Goal: Transaction & Acquisition: Purchase product/service

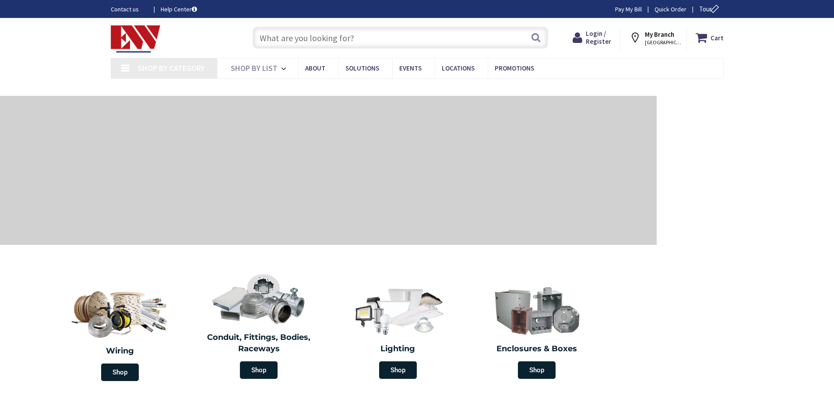
type input "[GEOGRAPHIC_DATA], [STREET_ADDRESS][PERSON_NAME]"
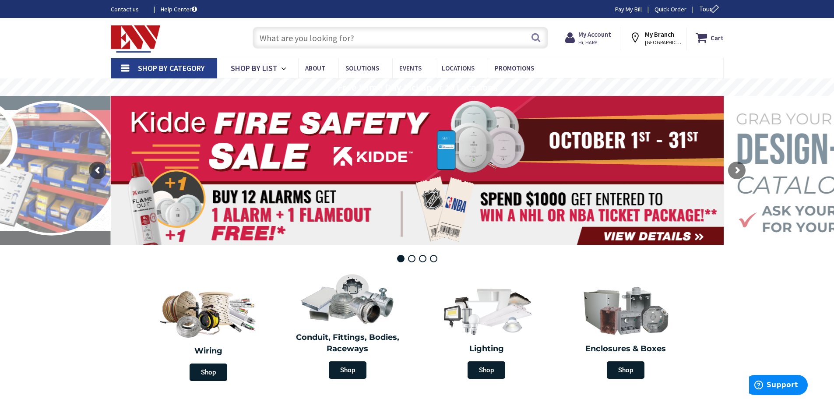
click at [319, 38] on input "text" at bounding box center [401, 38] width 296 height 22
paste input "25522"
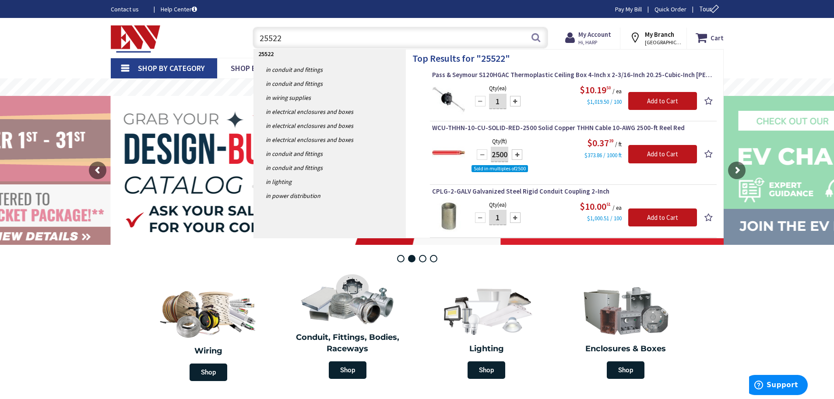
click at [319, 38] on input "25522" at bounding box center [401, 38] width 296 height 22
type input "fan box bar"
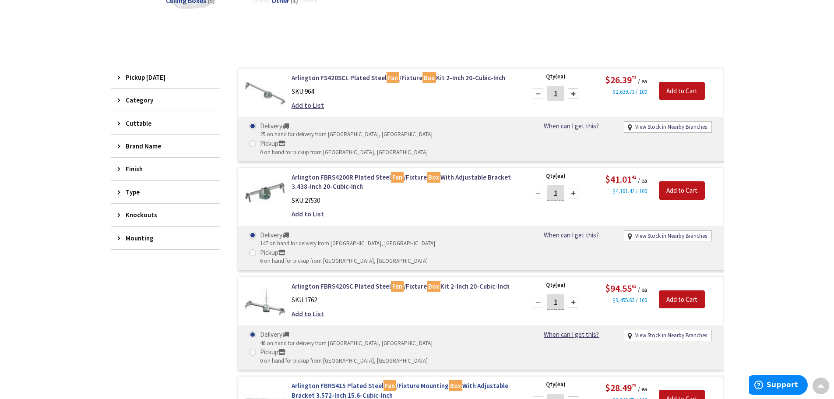
scroll to position [176, 0]
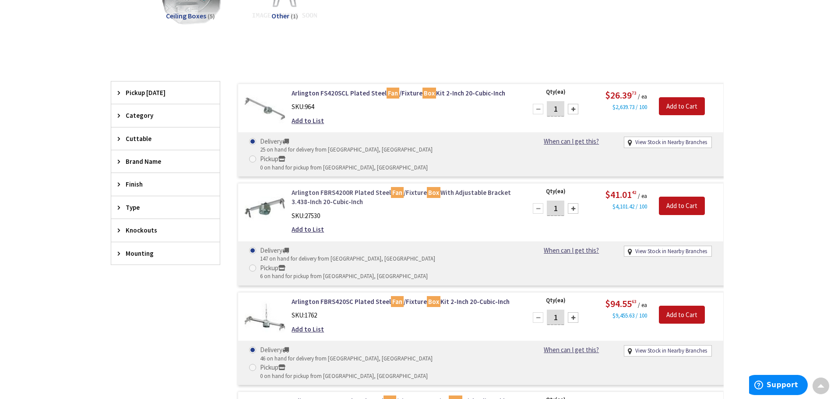
click at [351, 188] on link "Arlington FBRS4200R Plated Steel Fan /Fixture Box With Adjustable Bracket 3.438…" at bounding box center [403, 197] width 223 height 19
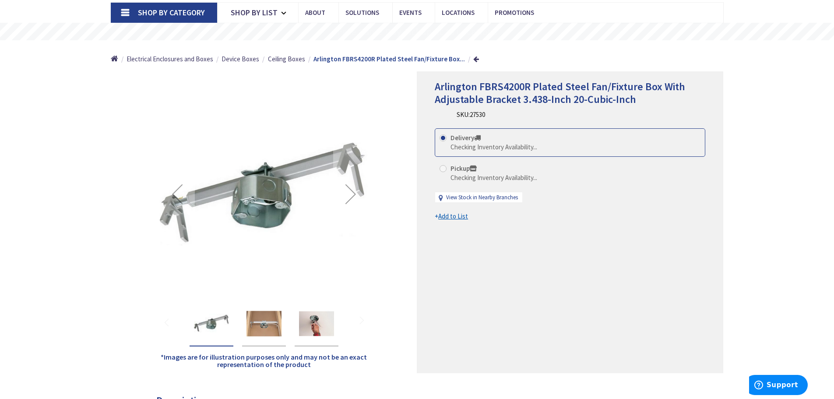
scroll to position [88, 0]
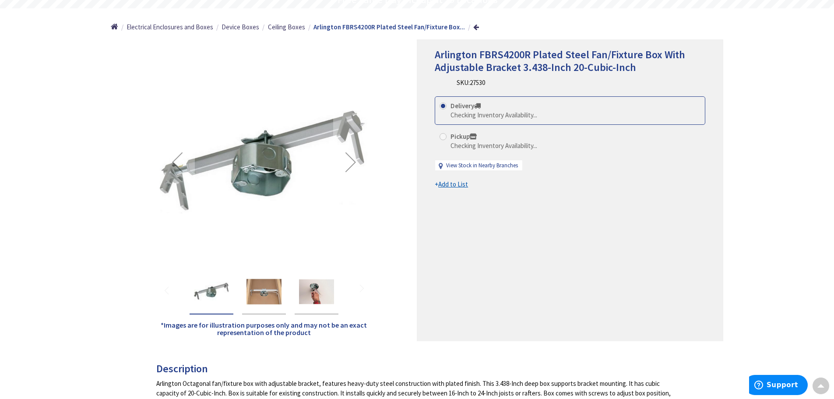
click at [256, 288] on img "Arlington FBRS4200R Plated Steel Fan/Fixture Box With Adjustable Bracket 3.438-…" at bounding box center [264, 291] width 35 height 35
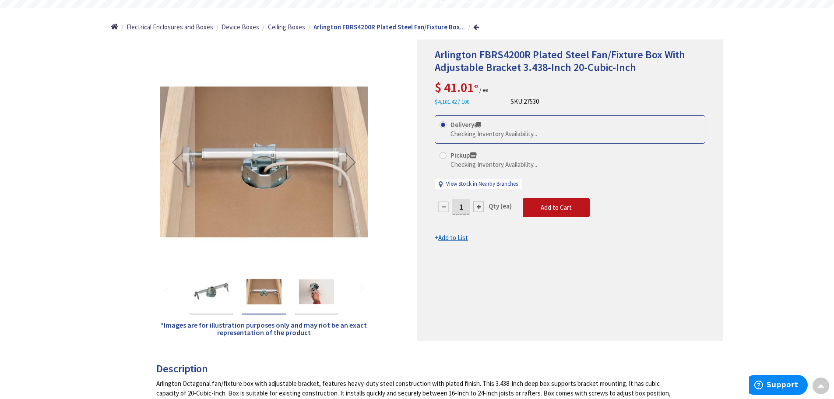
click at [314, 291] on img "Arlington FBRS4200R Plated Steel Fan/Fixture Box With Adjustable Bracket 3.438-…" at bounding box center [316, 291] width 35 height 35
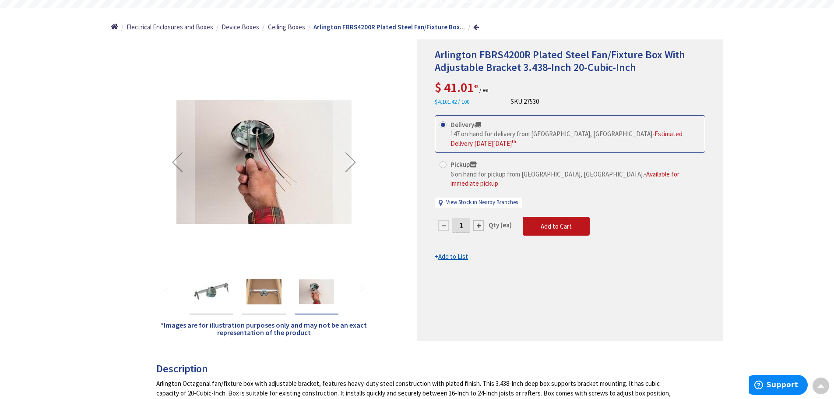
click at [214, 296] on img "Arlington FBRS4200R Plated Steel Fan/Fixture Box With Adjustable Bracket 3.438-…" at bounding box center [211, 291] width 35 height 35
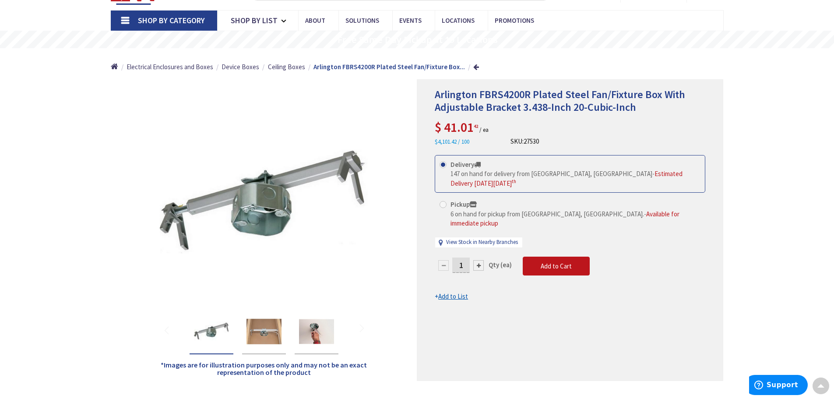
scroll to position [0, 0]
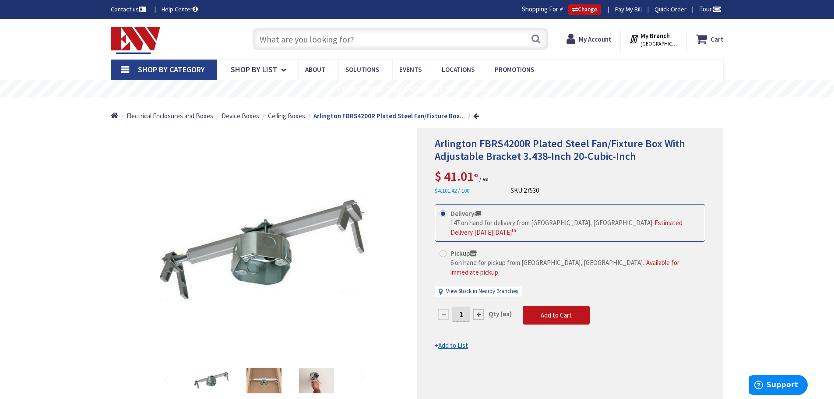
click at [532, 190] on span "27530" at bounding box center [531, 190] width 15 height 8
click at [532, 153] on span "Arlington FBRS4200R Plated Steel Fan/Fixture Box With Adjustable Bracket 3.438-…" at bounding box center [560, 150] width 250 height 26
drag, startPoint x: 459, startPoint y: 308, endPoint x: 471, endPoint y: 307, distance: 11.4
click at [471, 307] on div "1" at bounding box center [461, 315] width 53 height 18
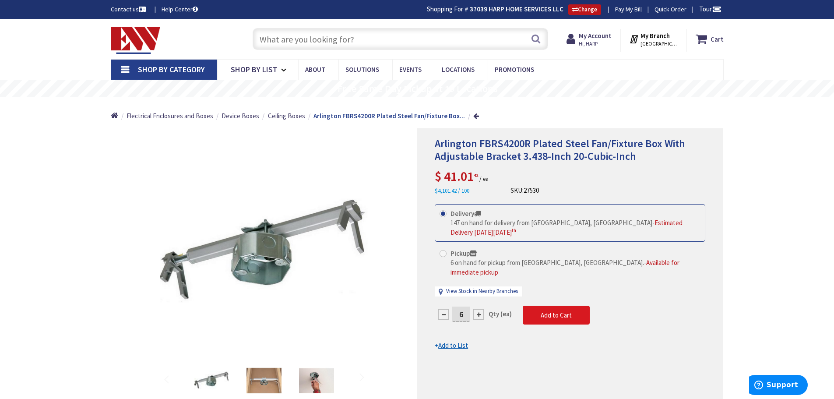
type input "6"
click at [553, 302] on form "This product is Discontinued Delivery 147 on hand for delivery from [GEOGRAPHIC…" at bounding box center [570, 277] width 271 height 146
click at [553, 311] on span "Add to Cart" at bounding box center [556, 315] width 31 height 8
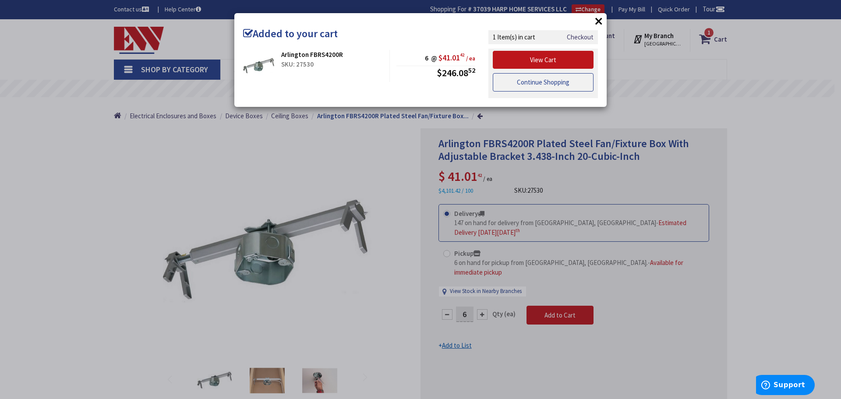
click at [537, 85] on link "Continue Shopping" at bounding box center [543, 82] width 101 height 18
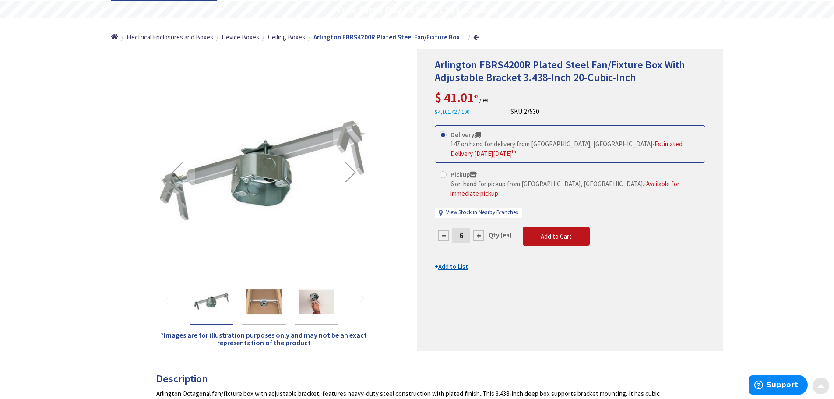
scroll to position [88, 0]
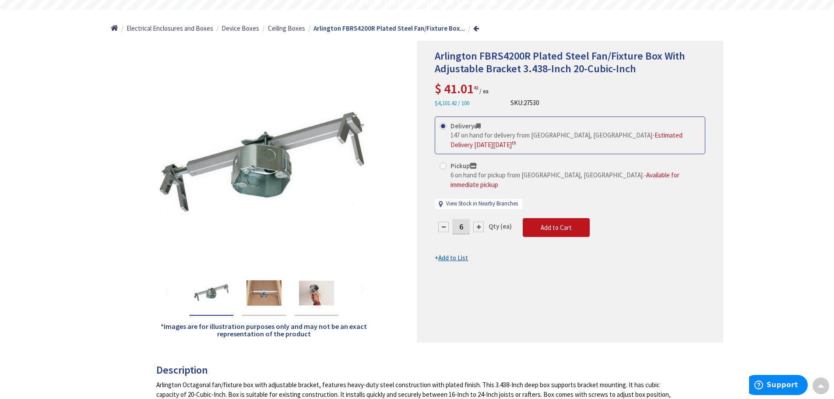
click at [462, 237] on form "This product is Discontinued Delivery 147 on hand for delivery from [GEOGRAPHIC…" at bounding box center [570, 189] width 271 height 146
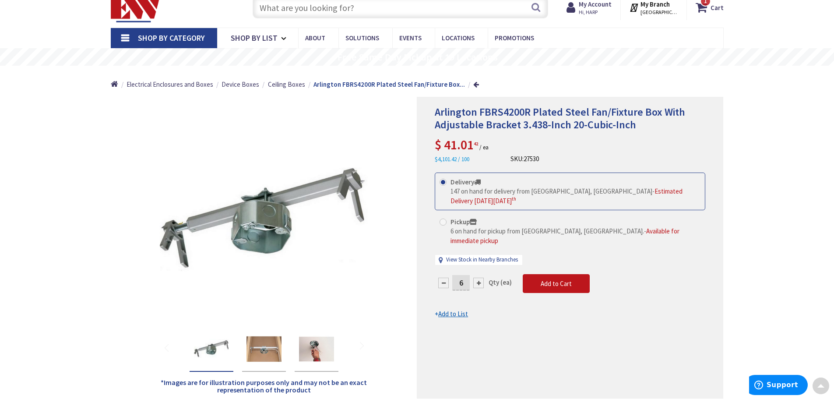
scroll to position [0, 0]
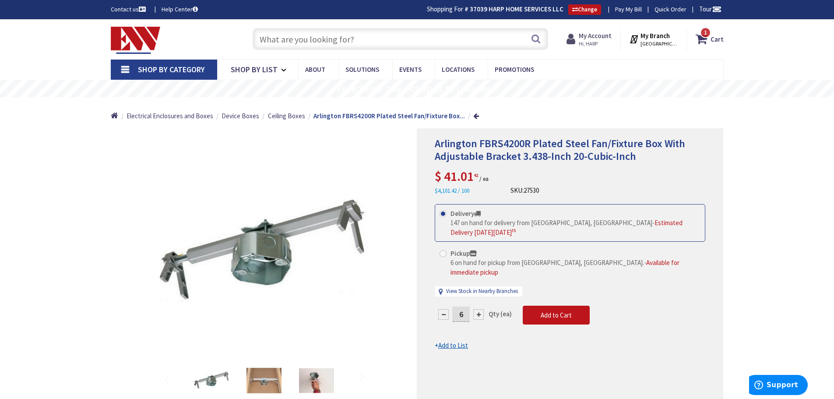
click at [588, 35] on strong "My Account" at bounding box center [595, 36] width 33 height 8
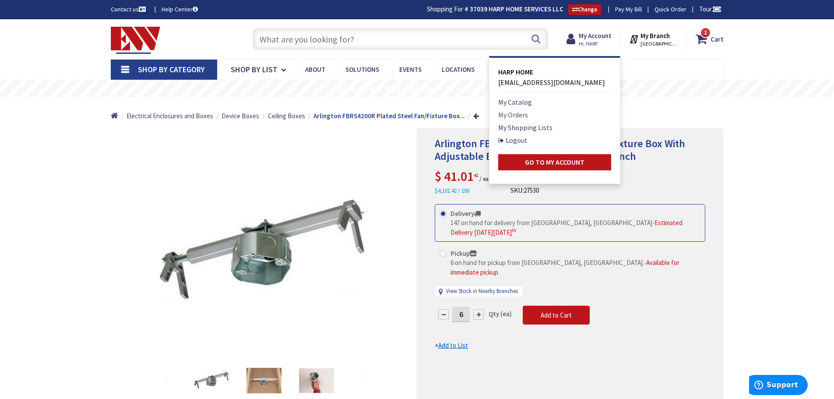
click at [513, 115] on link "My Orders" at bounding box center [513, 114] width 30 height 11
